Goal: Navigation & Orientation: Find specific page/section

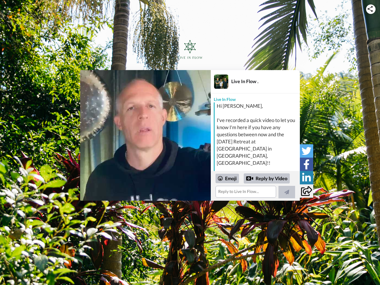
click at [371, 9] on img at bounding box center [370, 9] width 5 height 6
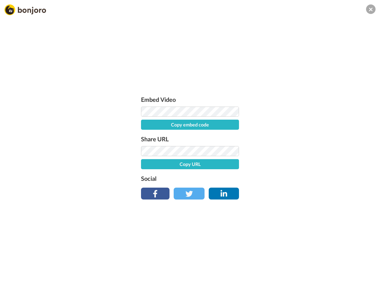
click at [146, 136] on label "Share URL" at bounding box center [190, 139] width 98 height 10
click at [256, 186] on div "Embed Video Copy embed code Share URL Copy URL Social" at bounding box center [190, 174] width 380 height 285
click at [228, 179] on label "Social" at bounding box center [190, 179] width 98 height 10
click at [267, 179] on div "Embed Video Copy embed code Share URL Copy URL Social" at bounding box center [190, 174] width 380 height 285
click at [287, 192] on div "Embed Video Copy embed code Share URL Copy URL Social" at bounding box center [190, 174] width 380 height 285
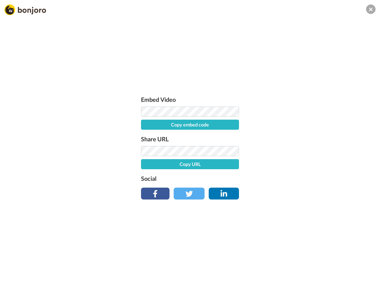
click at [307, 151] on div "Embed Video Copy embed code Share URL Copy URL Social" at bounding box center [190, 174] width 380 height 285
click at [307, 164] on div "Embed Video Copy embed code Share URL Copy URL Social" at bounding box center [190, 174] width 380 height 285
click at [307, 178] on div "Embed Video Copy embed code Share URL Copy URL Social" at bounding box center [190, 174] width 380 height 285
click at [307, 191] on div "Embed Video Copy embed code Share URL Copy URL Social" at bounding box center [190, 174] width 380 height 285
